Goal: Task Accomplishment & Management: Complete application form

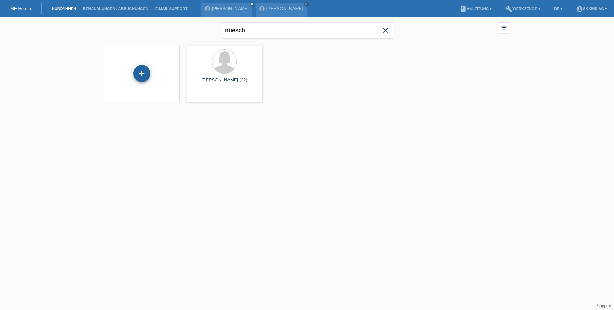
click at [143, 69] on div "+" at bounding box center [142, 73] width 17 height 12
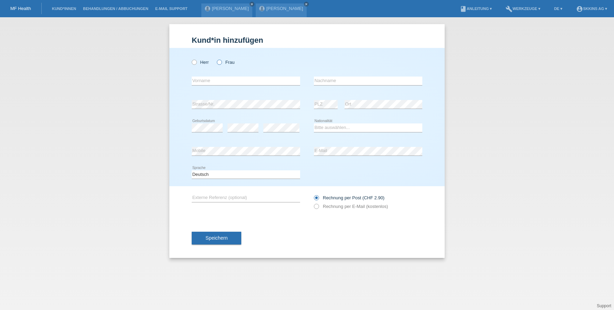
click at [216, 59] on icon at bounding box center [216, 59] width 0 height 0
click at [219, 63] on input "Frau" at bounding box center [219, 62] width 4 height 4
radio input "true"
type input "Jehona"
type input "Zenuni"
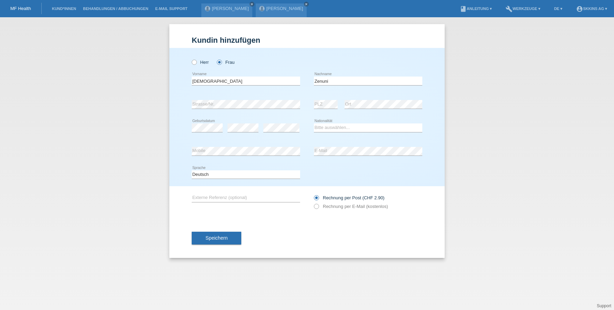
click at [274, 132] on icon at bounding box center [281, 132] width 36 height 0
select select "CH"
click at [313, 202] on icon at bounding box center [313, 202] width 0 height 0
click at [317, 206] on input "Rechnung per E-Mail (kostenlos)" at bounding box center [316, 207] width 4 height 9
radio input "true"
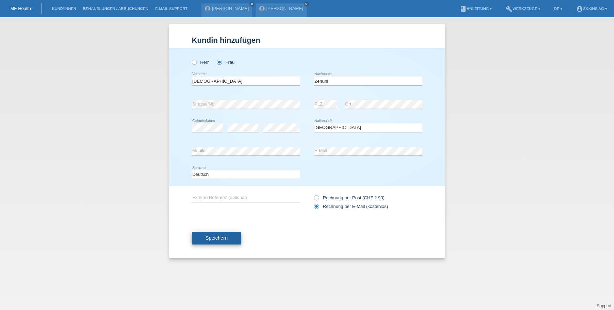
click at [224, 238] on span "Speichern" at bounding box center [217, 238] width 22 height 6
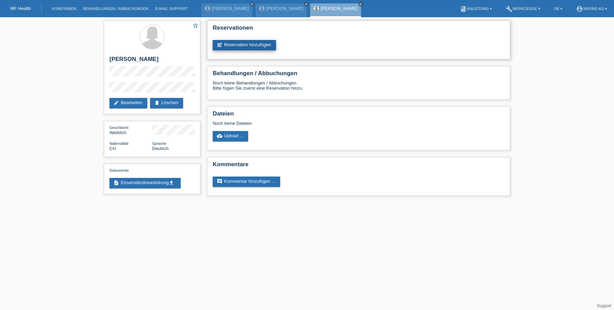
click at [229, 48] on link "post_add Reservation hinzufügen" at bounding box center [244, 45] width 63 height 10
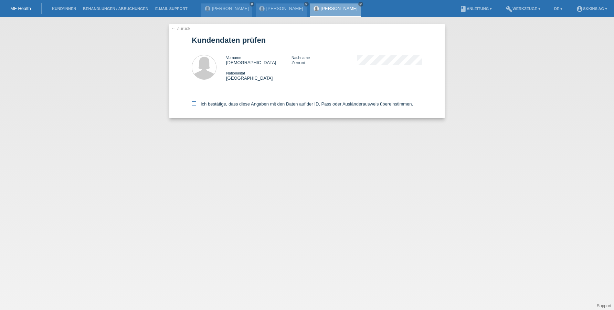
click at [194, 104] on icon at bounding box center [194, 103] width 4 height 4
click at [194, 104] on input "Ich bestätige, dass diese Angaben mit den Daten auf der ID, Pass oder Ausländer…" at bounding box center [194, 103] width 4 height 4
checkbox input "true"
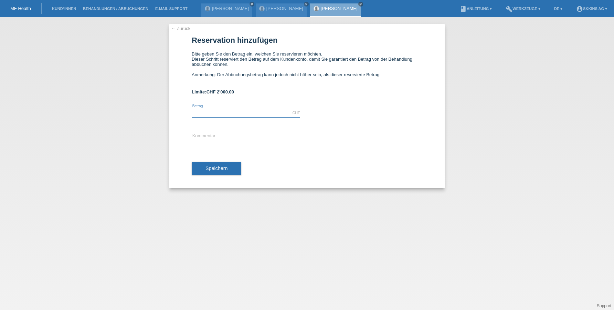
click at [223, 111] on input "text" at bounding box center [246, 112] width 108 height 9
type input "2000.00"
click at [218, 135] on input "text" at bounding box center [246, 136] width 108 height 9
type input "Behandlungen"
click at [225, 169] on span "Speichern" at bounding box center [217, 168] width 22 height 6
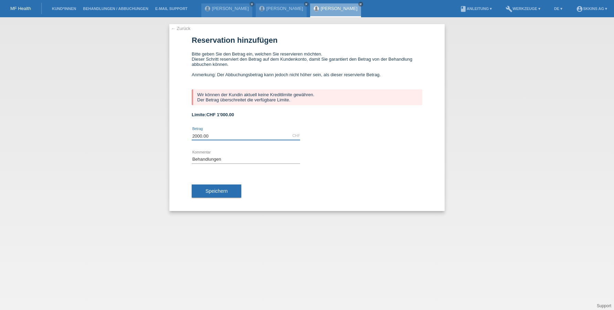
click at [213, 136] on input "2000.00" at bounding box center [246, 135] width 108 height 9
click at [222, 191] on span "Speichern" at bounding box center [217, 191] width 22 height 6
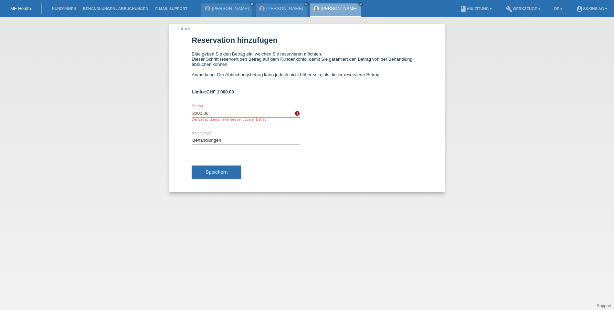
click at [219, 112] on input "2000.00" at bounding box center [246, 112] width 108 height 9
click at [204, 116] on input "2000.00" at bounding box center [246, 112] width 108 height 9
type input "2000.00"
click at [225, 137] on input "Behandlungen" at bounding box center [246, 140] width 108 height 9
click at [219, 173] on span "Speichern" at bounding box center [217, 172] width 22 height 6
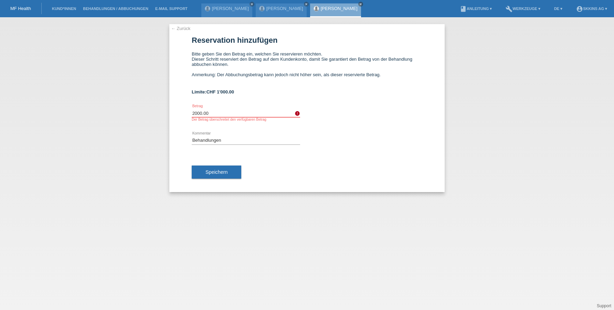
click at [211, 115] on input "2000.00" at bounding box center [246, 112] width 108 height 9
type input "1000.00"
click at [223, 175] on span "Speichern" at bounding box center [217, 172] width 22 height 6
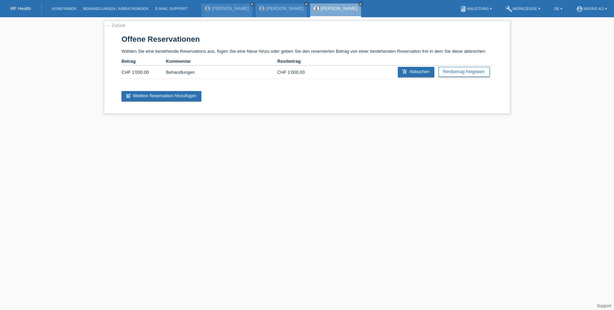
click at [328, 7] on link "[PERSON_NAME]" at bounding box center [339, 8] width 37 height 5
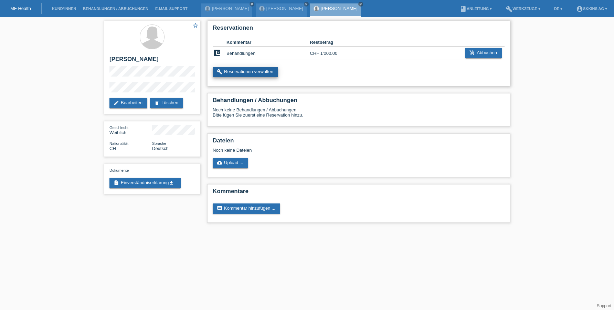
click at [246, 72] on link "build Reservationen verwalten" at bounding box center [245, 72] width 65 height 10
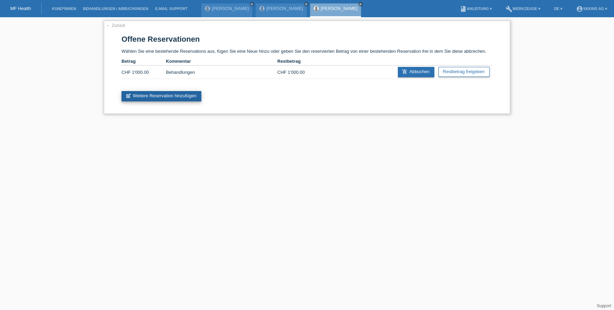
click at [186, 96] on link "post_add Weitere Reservation hinzufügen" at bounding box center [162, 96] width 80 height 10
click at [66, 0] on li "Kund*innen" at bounding box center [64, 9] width 31 height 18
click at [162, 97] on link "post_add Weitere Reservation hinzufügen" at bounding box center [162, 96] width 80 height 10
